Goal: Information Seeking & Learning: Find specific fact

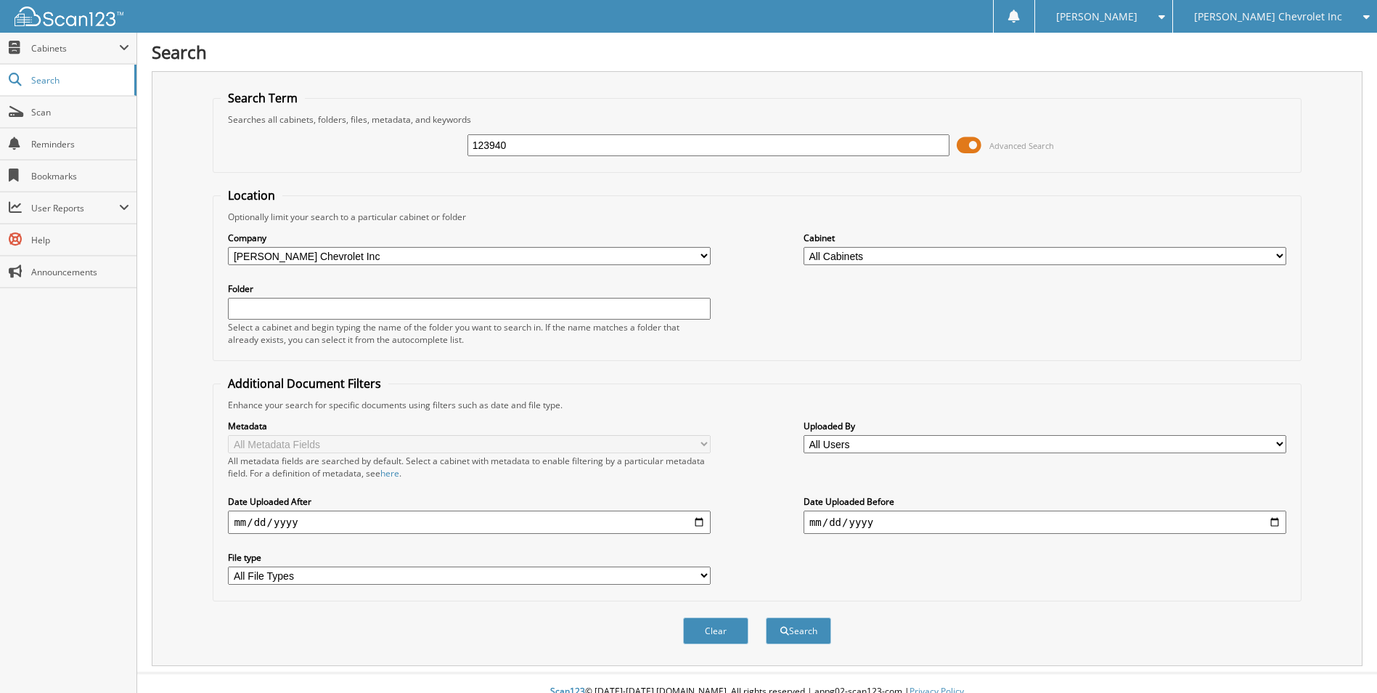
type input "123940"
click at [766, 617] on button "Search" at bounding box center [798, 630] width 65 height 27
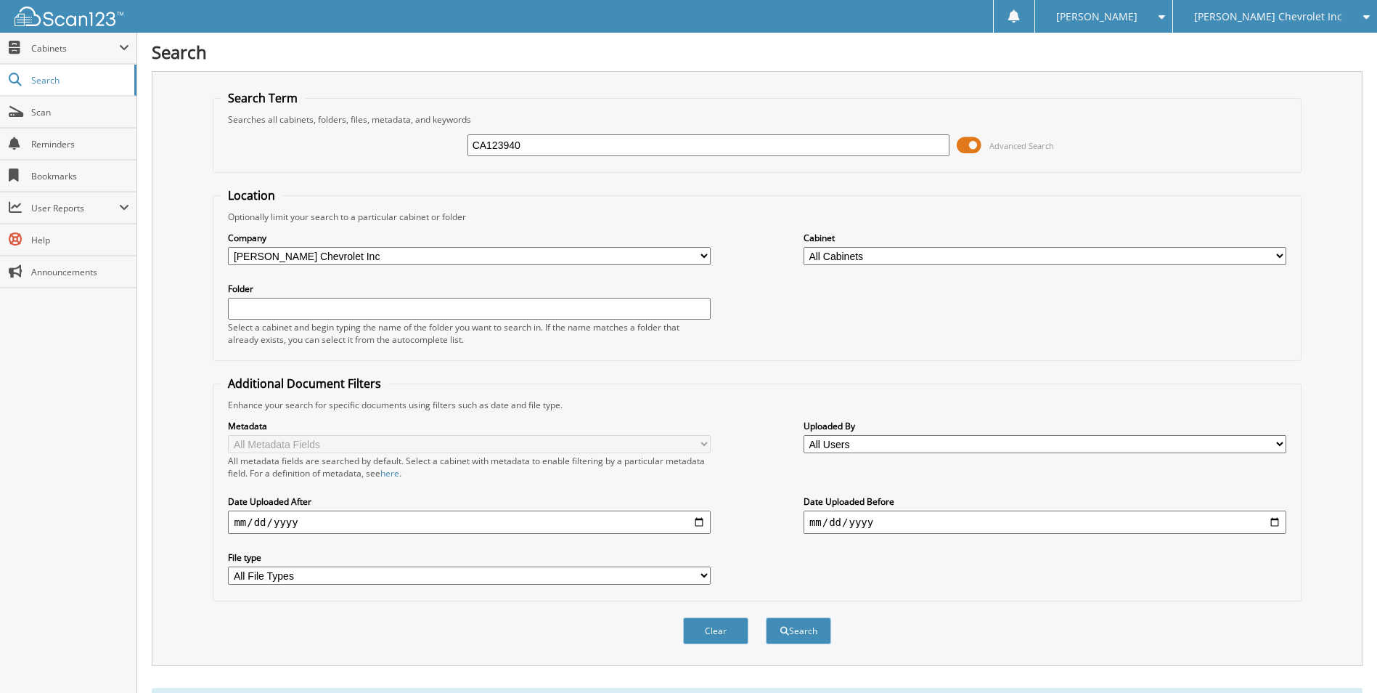
type input "CA123940"
click at [766, 617] on button "Search" at bounding box center [798, 630] width 65 height 27
click at [793, 626] on button "Search" at bounding box center [798, 630] width 65 height 27
click at [529, 147] on input "CA123940" at bounding box center [708, 145] width 483 height 22
click at [528, 146] on input "CA123940" at bounding box center [708, 145] width 483 height 22
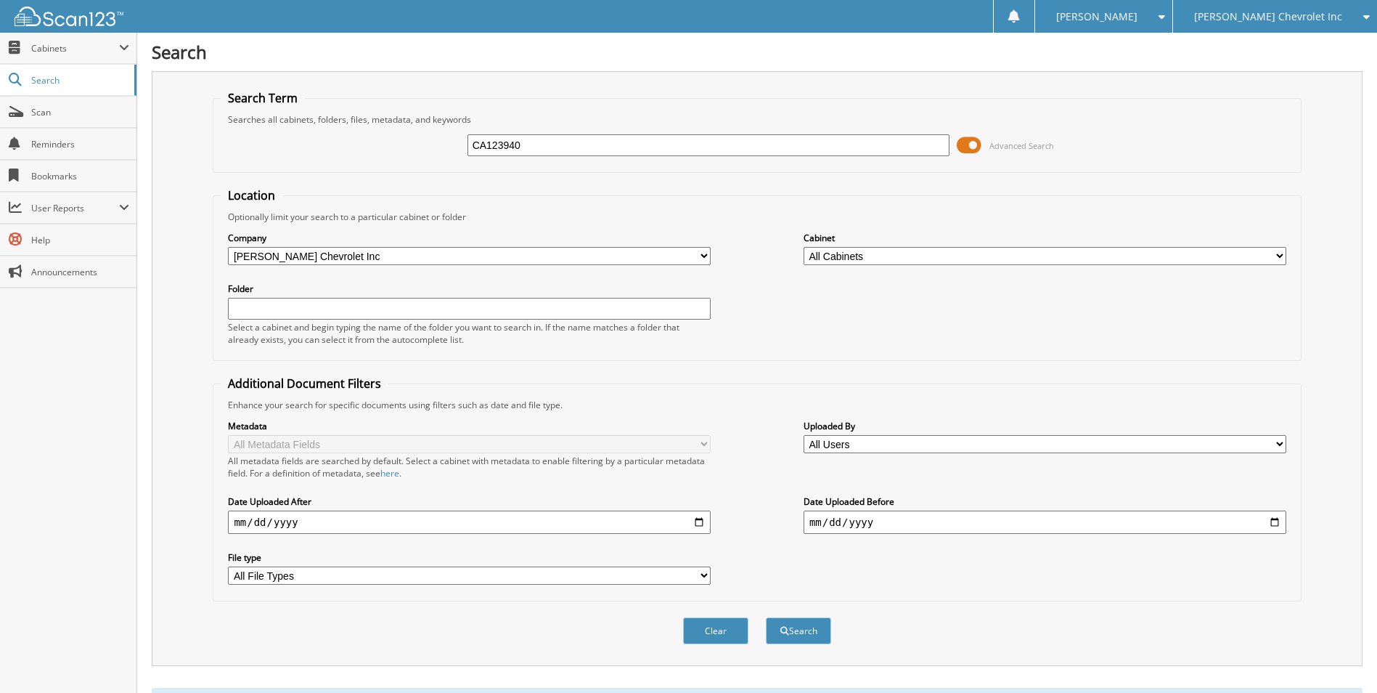
click at [1359, 17] on icon at bounding box center [1363, 17] width 14 height 10
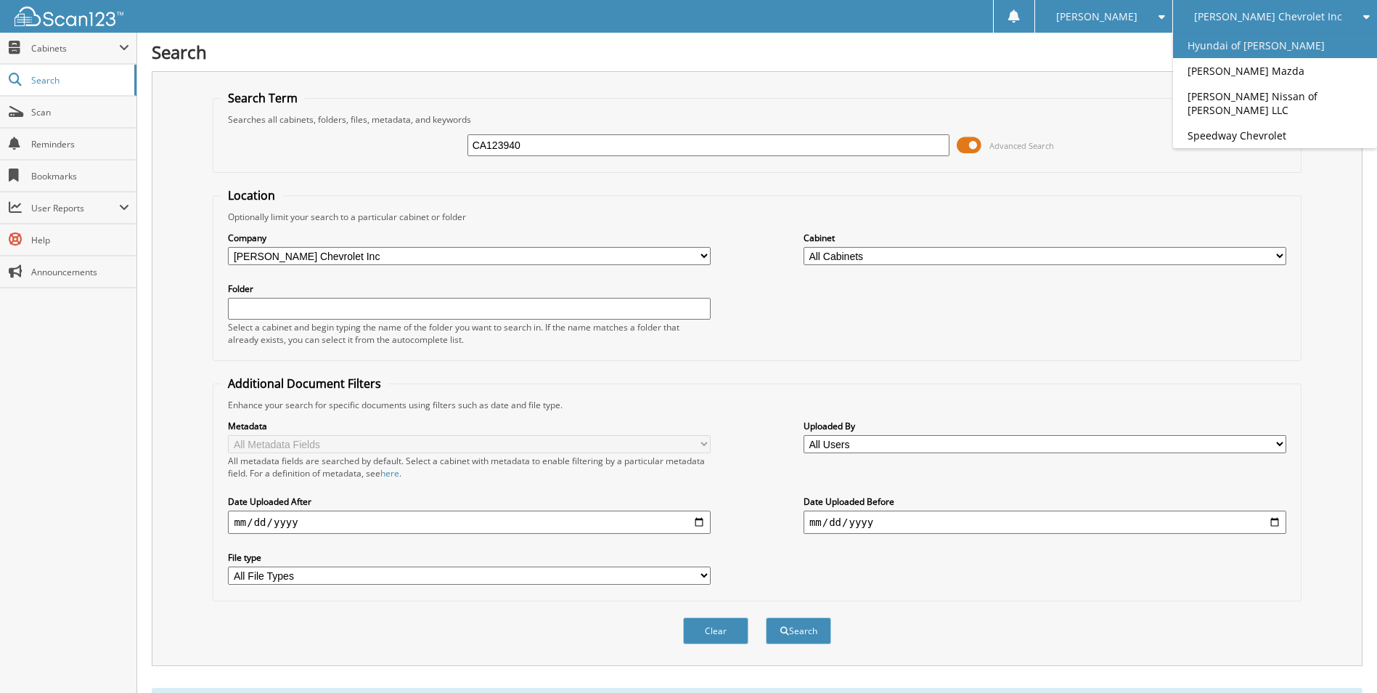
click at [1312, 45] on link "Hyundai of [PERSON_NAME]" at bounding box center [1275, 45] width 204 height 25
